Goal: Transaction & Acquisition: Purchase product/service

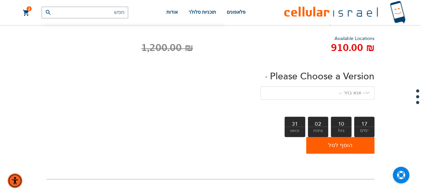
scroll to position [187, 0]
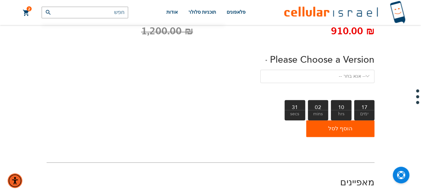
click at [183, 176] on div "מאפיינים" at bounding box center [211, 182] width 328 height 13
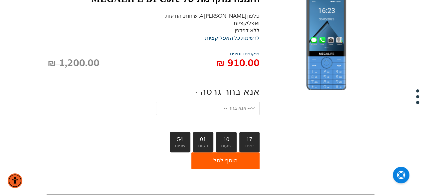
scroll to position [0, 0]
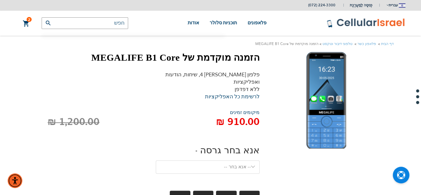
click at [329, 92] on img at bounding box center [326, 100] width 40 height 97
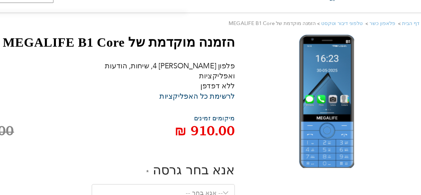
scroll to position [1, 0]
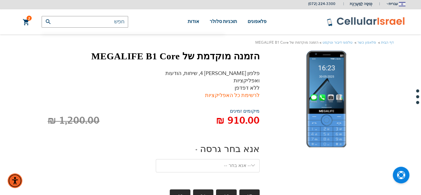
click at [236, 92] on link "לרשימת כל האפליקציות" at bounding box center [232, 95] width 55 height 7
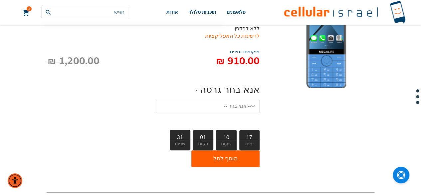
scroll to position [60, 0]
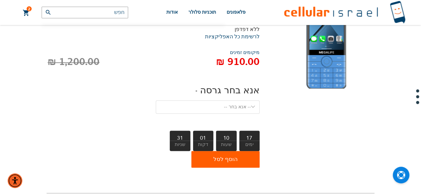
click at [242, 102] on select "-- אנא בחר -- גרסה 1. שיחה - קול בלבד, ללא הודעות טקסט גרסה 2. טקסט - שיחה וטקס…" at bounding box center [208, 106] width 104 height 13
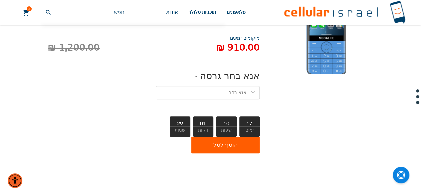
scroll to position [75, 0]
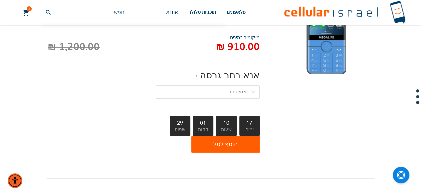
click at [248, 87] on select "-- אנא בחר -- גרסה 1. שיחה - קול בלבד, ללא הודעות טקסט גרסה 2. טקסט - שיחה וטקס…" at bounding box center [208, 91] width 104 height 13
click at [344, 121] on div at bounding box center [326, 66] width 97 height 179
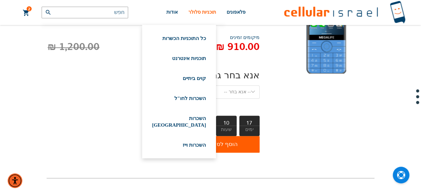
click at [208, 15] on span "תוכניות סלולר" at bounding box center [202, 12] width 28 height 5
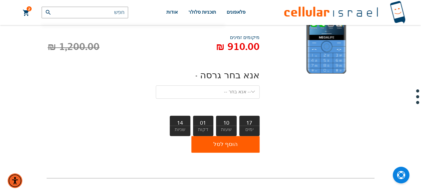
click at [304, 124] on div at bounding box center [326, 66] width 97 height 179
click at [177, 14] on span "אודות" at bounding box center [171, 12] width 11 height 5
